Goal: Navigation & Orientation: Find specific page/section

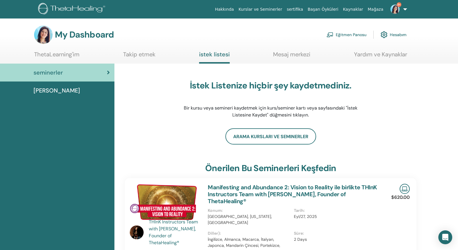
click at [353, 34] on link "Eğitmen Panosu" at bounding box center [346, 34] width 40 height 13
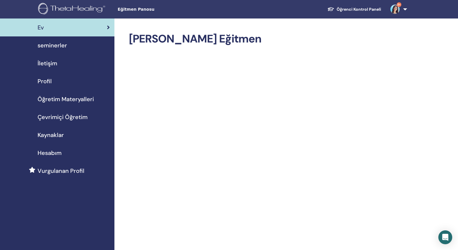
click at [51, 44] on span "seminerler" at bounding box center [52, 45] width 29 height 9
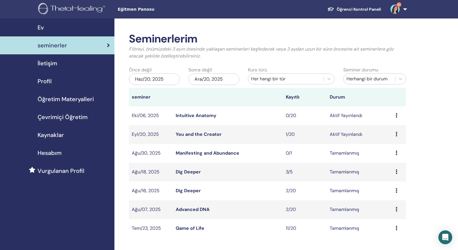
click at [194, 136] on link "You and the Creator" at bounding box center [199, 134] width 46 height 6
